Goal: Task Accomplishment & Management: Manage account settings

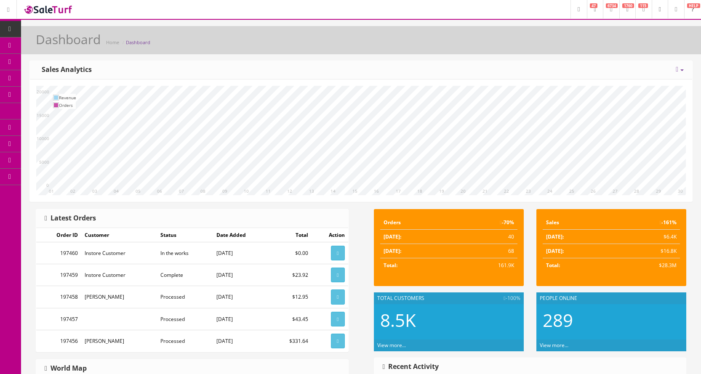
click at [45, 37] on link "Products" at bounding box center [65, 45] width 88 height 16
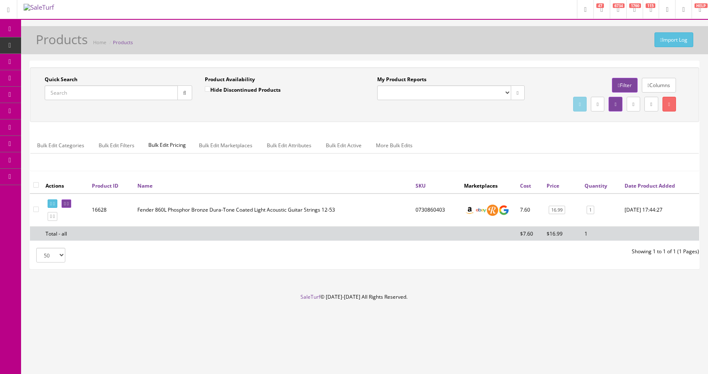
click at [119, 93] on input "Quick Search" at bounding box center [111, 92] width 133 height 15
type input "ej19"
click at [587, 212] on link "35" at bounding box center [587, 210] width 10 height 9
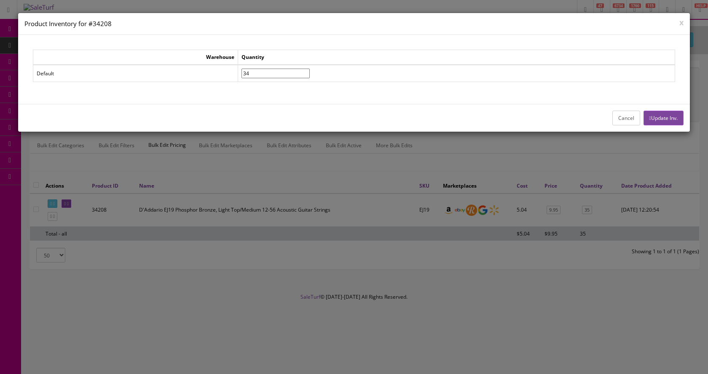
type input"] "34"
click at [310, 75] on input"] "34" at bounding box center [275, 74] width 68 height 10
click at [665, 117] on button "Update Inv." at bounding box center [663, 118] width 40 height 15
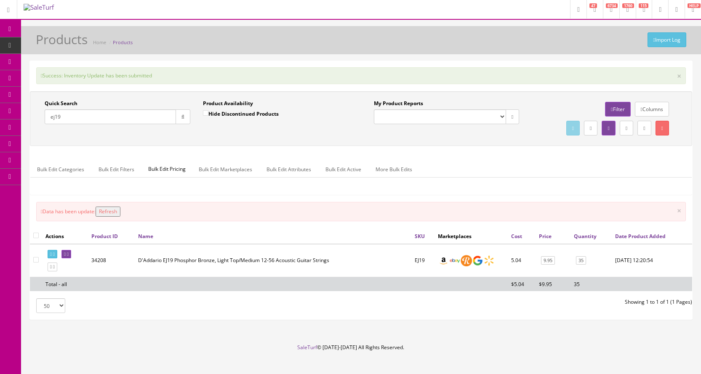
click at [133, 118] on input "ej19" at bounding box center [110, 116] width 131 height 15
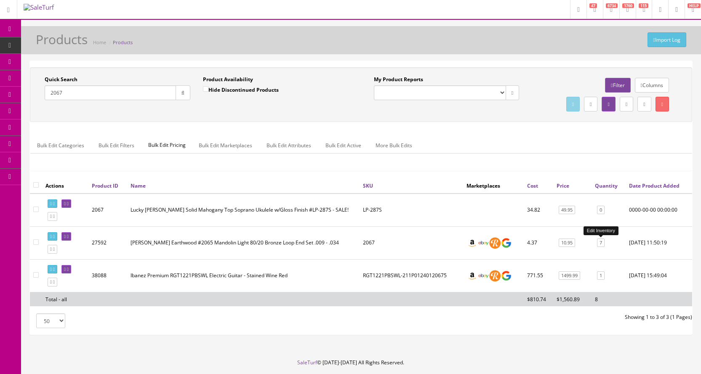
type input "2067"
click at [602, 245] on link "7" at bounding box center [601, 243] width 8 height 9
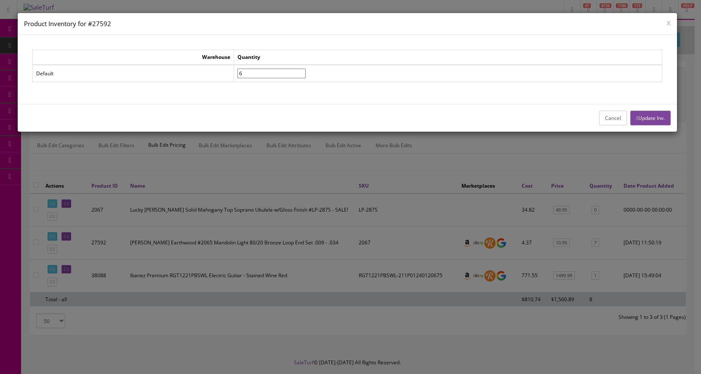
type input"] "6"
click at [306, 76] on input"] "6" at bounding box center [272, 74] width 68 height 10
click at [638, 119] on button "Update Inv." at bounding box center [650, 118] width 40 height 15
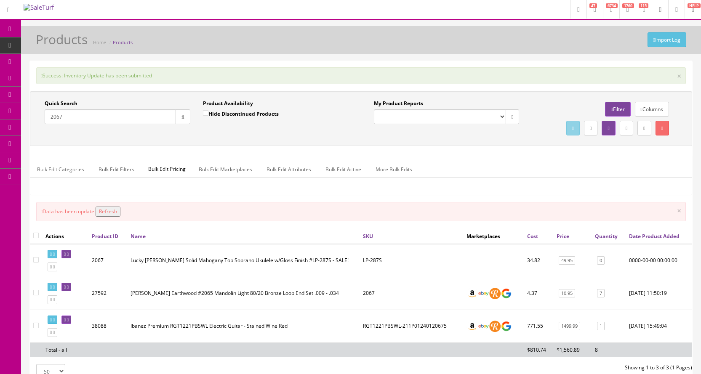
click at [45, 61] on icon at bounding box center [44, 61] width 9 height 7
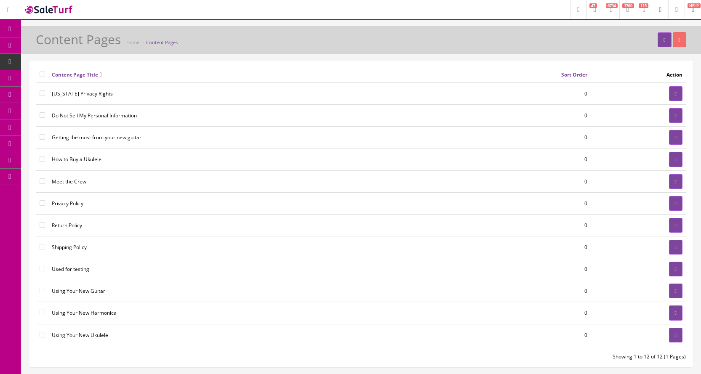
click at [54, 78] on link "POS Console" at bounding box center [65, 78] width 88 height 16
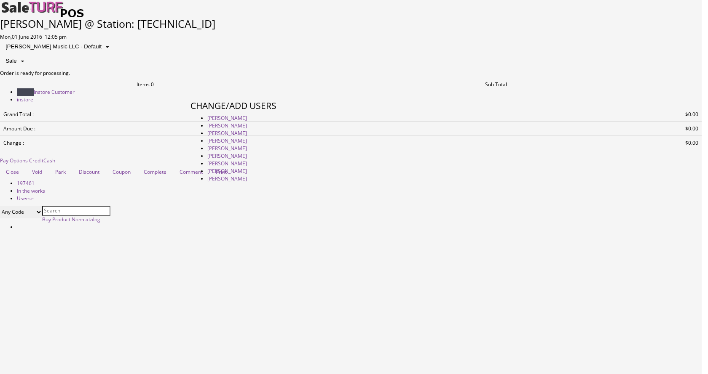
type input "[PERSON_NAME]"
click at [190, 273] on link at bounding box center [190, 273] width 0 height 0
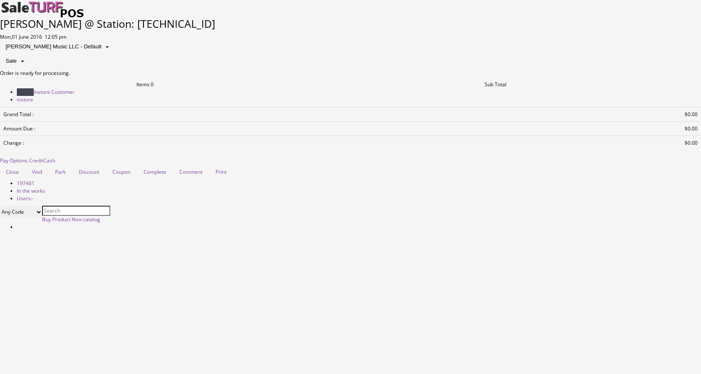
click at [26, 58] on span at bounding box center [22, 61] width 7 height 7
click at [110, 44] on span at bounding box center [107, 47] width 7 height 7
click at [17, 231] on link at bounding box center [17, 227] width 0 height 7
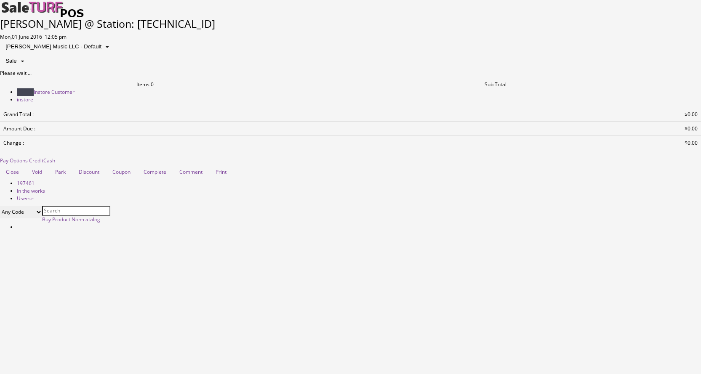
click at [26, 8] on img at bounding box center [42, 9] width 84 height 18
click at [58, 9] on img at bounding box center [42, 9] width 84 height 18
click at [0, 69] on link at bounding box center [0, 69] width 0 height 0
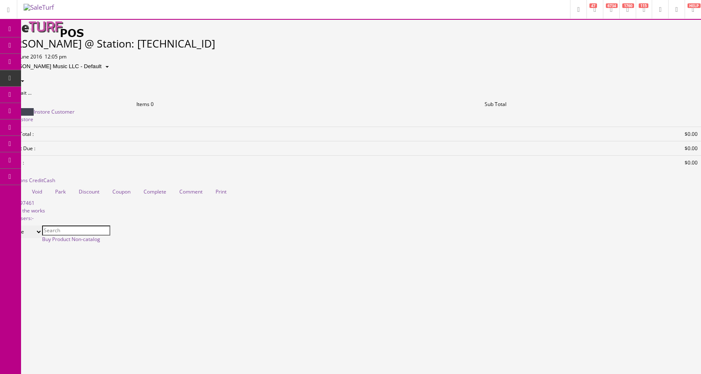
click at [47, 7] on img at bounding box center [49, 7] width 51 height 7
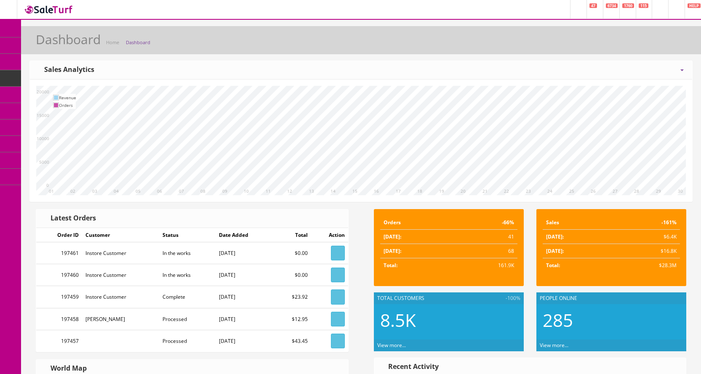
click at [85, 115] on span "Product Settings" at bounding box center [69, 110] width 38 height 7
click at [49, 129] on link "Categories" at bounding box center [65, 128] width 88 height 16
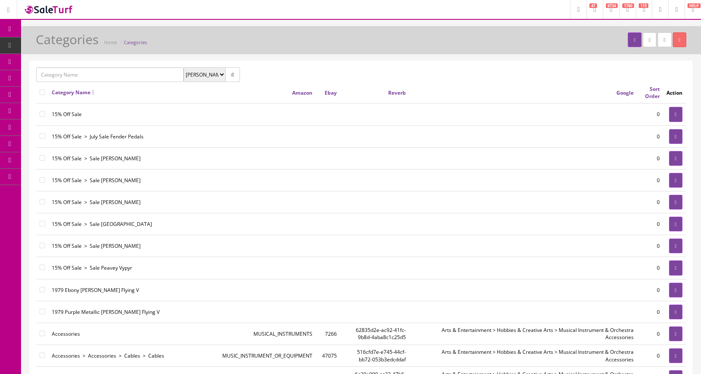
click at [85, 75] on input "text" at bounding box center [109, 74] width 147 height 15
type input "service"
click at [235, 77] on button "button" at bounding box center [232, 74] width 15 height 15
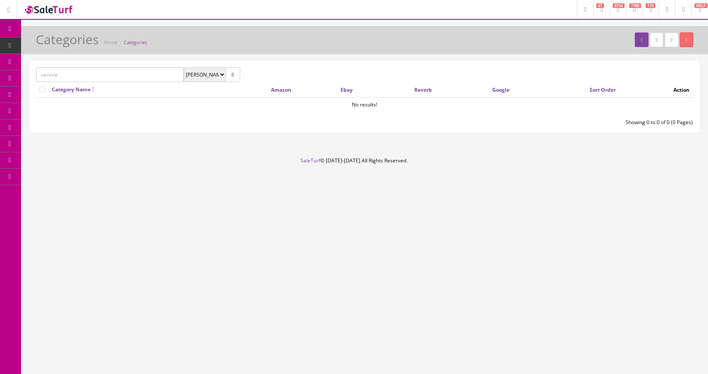
click at [45, 61] on link "Content Pages" at bounding box center [65, 62] width 88 height 16
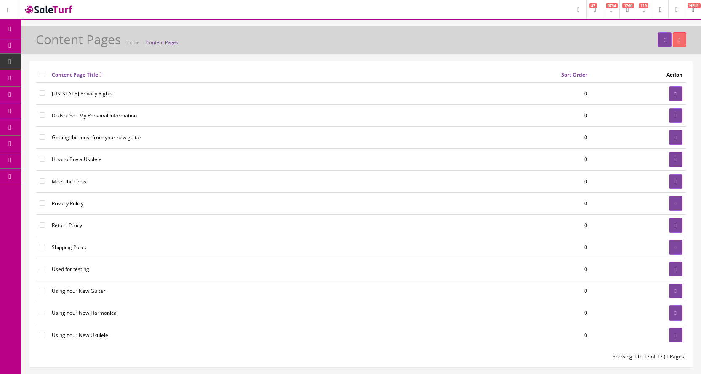
click at [68, 161] on link "System Configs" at bounding box center [65, 160] width 88 height 16
click at [68, 179] on link "Marketplaces" at bounding box center [65, 177] width 88 height 16
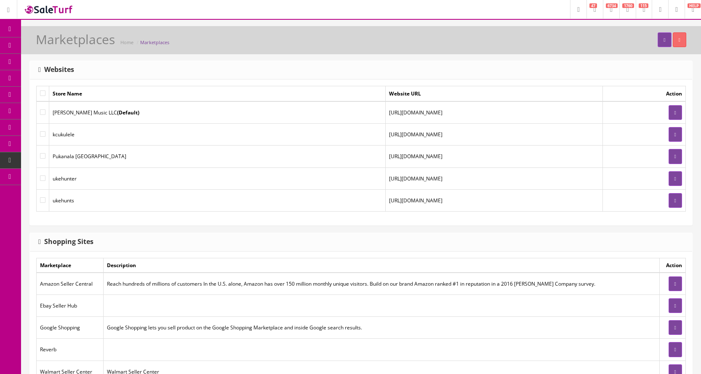
click at [46, 212] on link "Menus" at bounding box center [65, 210] width 88 height 16
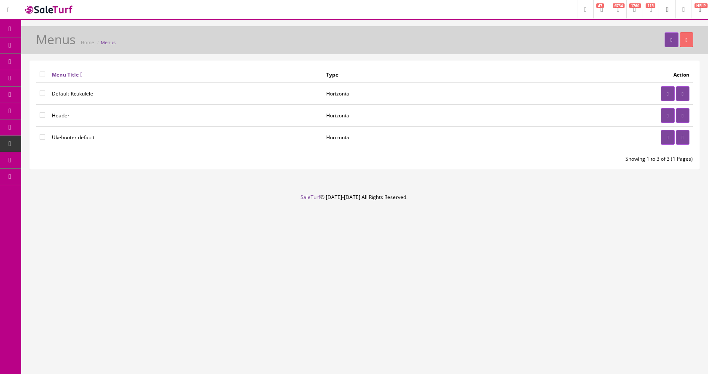
click at [11, 24] on link "Dashboard" at bounding box center [10, 29] width 21 height 16
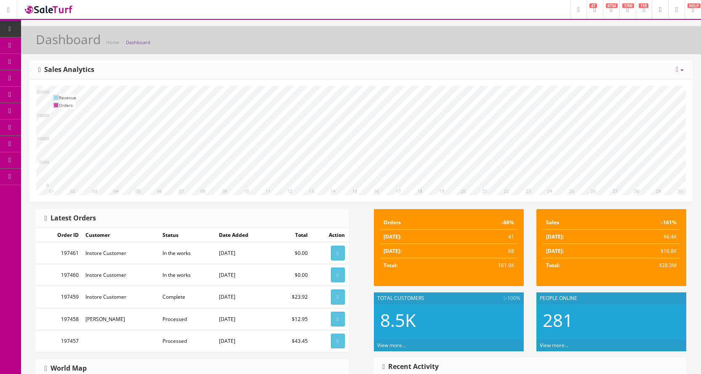
click at [692, 13] on link "HELP" at bounding box center [693, 9] width 16 height 19
